Goal: Check status: Check status

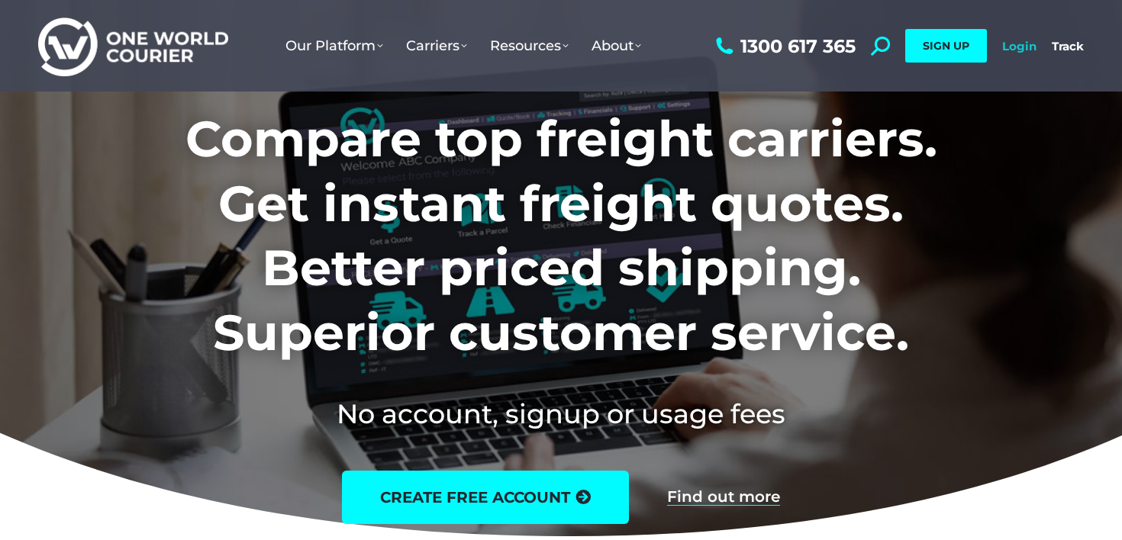
click at [1014, 46] on link "Login" at bounding box center [1019, 46] width 34 height 15
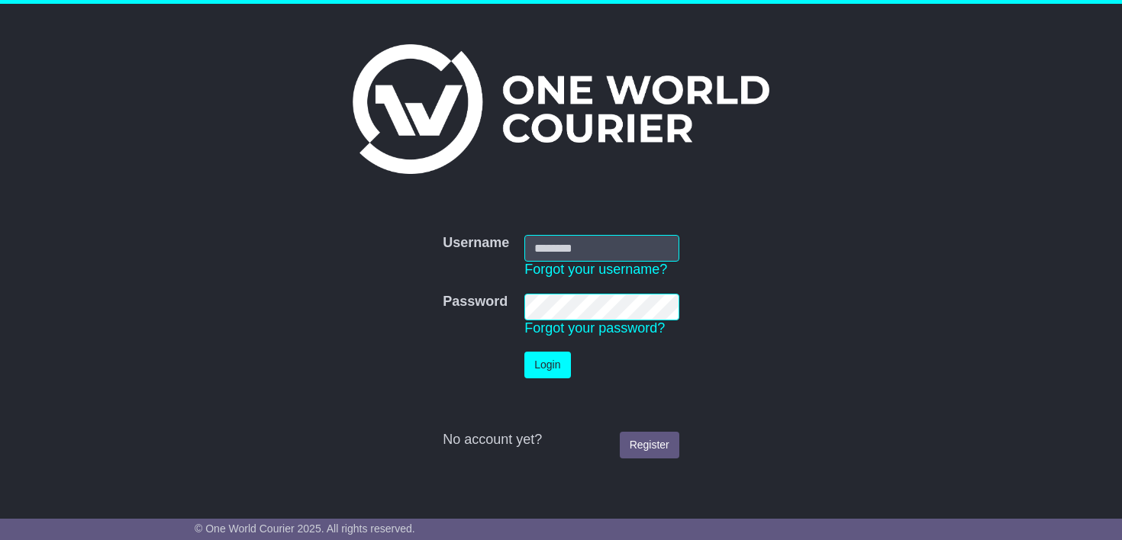
type input "**********"
click at [552, 359] on button "Login" at bounding box center [547, 365] width 46 height 27
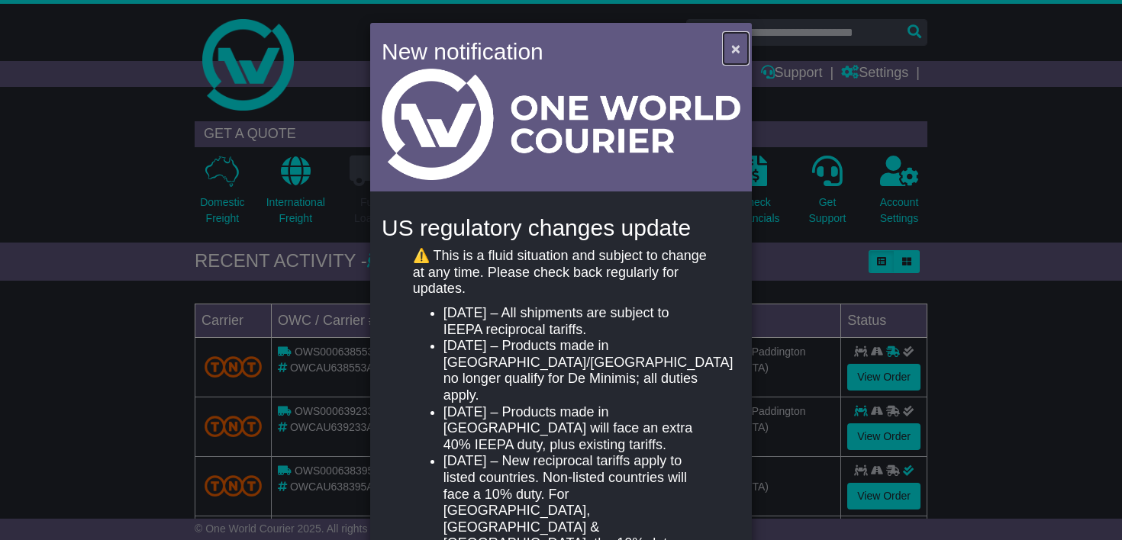
click at [731, 48] on span "×" at bounding box center [735, 49] width 9 height 18
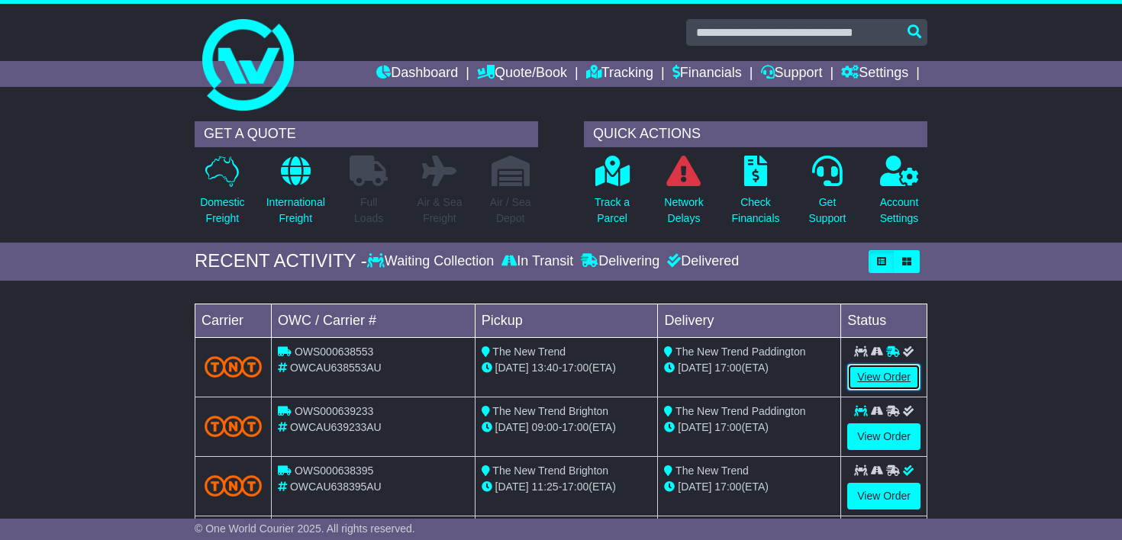
click at [869, 379] on link "View Order" at bounding box center [883, 377] width 73 height 27
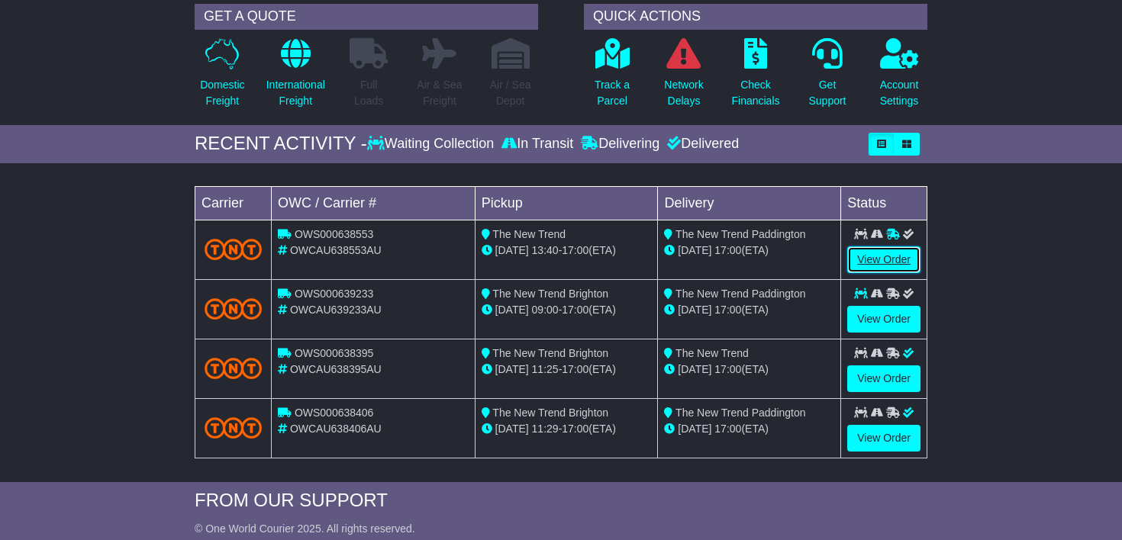
scroll to position [121, 0]
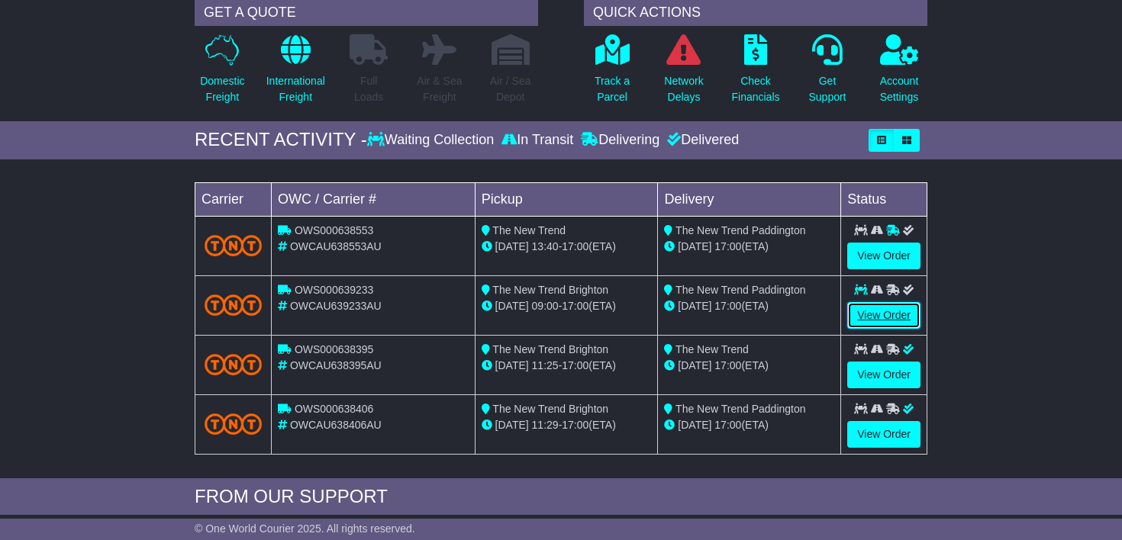
click at [858, 315] on link "View Order" at bounding box center [883, 315] width 73 height 27
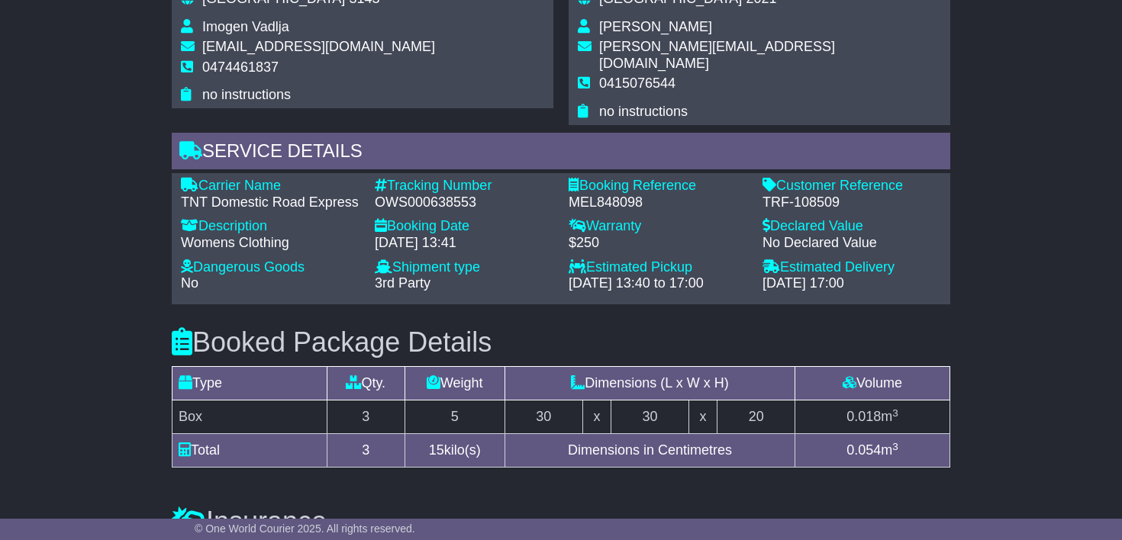
scroll to position [1033, 0]
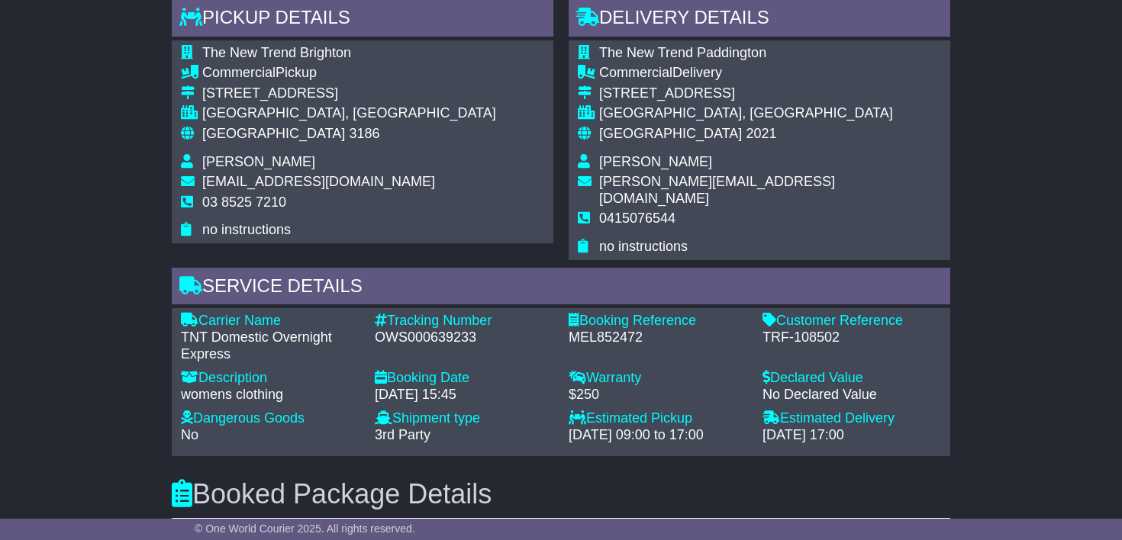
scroll to position [1046, 0]
